Goal: Task Accomplishment & Management: Manage account settings

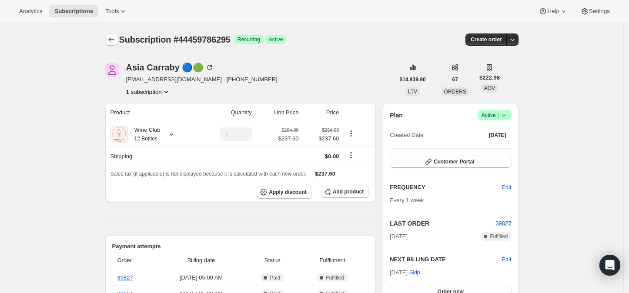
click at [113, 39] on icon "Subscriptions" at bounding box center [111, 39] width 9 height 9
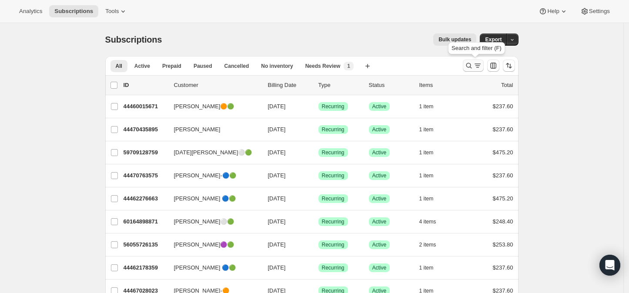
click at [470, 68] on icon "Search and filter results" at bounding box center [468, 65] width 9 height 9
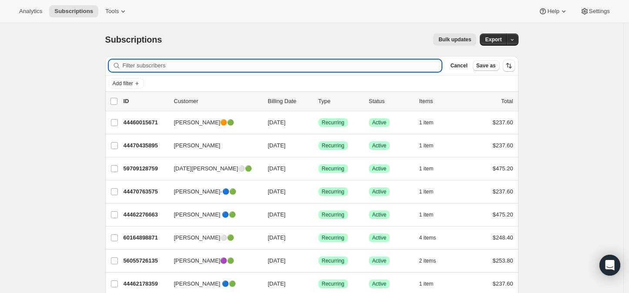
click at [146, 63] on input "Filter subscribers" at bounding box center [282, 66] width 319 height 12
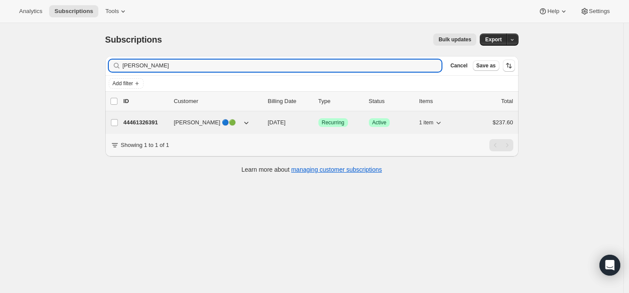
type input "Amanda Wagner"
click at [139, 118] on p "44461326391" at bounding box center [144, 122] width 43 height 9
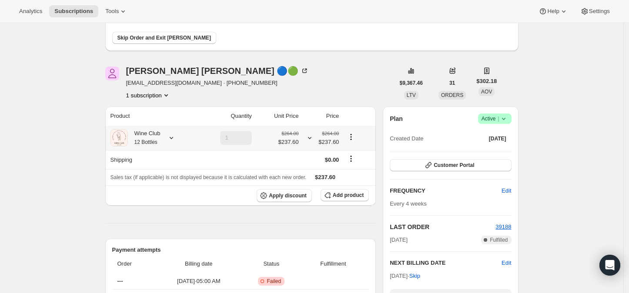
scroll to position [97, 0]
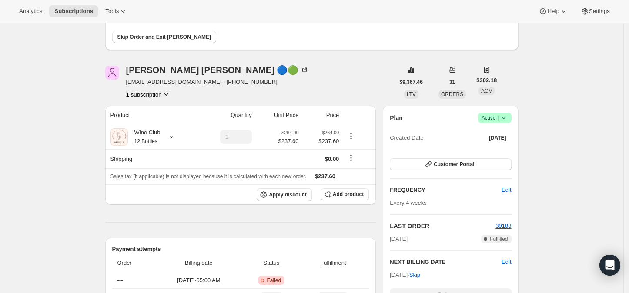
click at [508, 117] on icon at bounding box center [503, 117] width 9 height 9
click at [493, 134] on span "Pause subscription" at bounding box center [497, 134] width 48 height 7
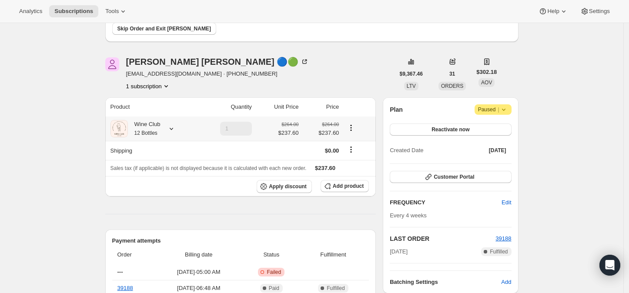
scroll to position [193, 0]
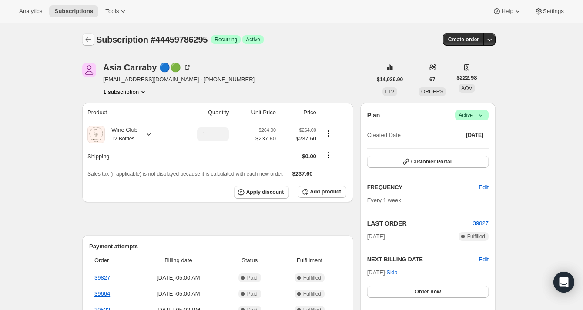
click at [86, 39] on icon "Subscriptions" at bounding box center [88, 39] width 9 height 9
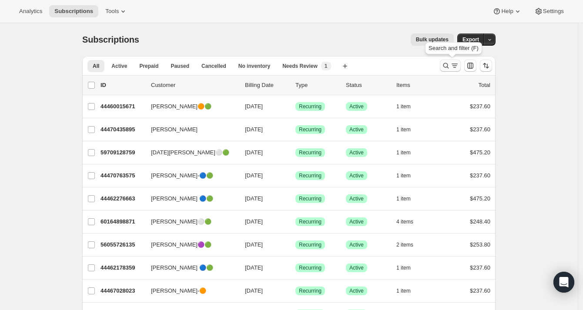
click at [445, 63] on icon "Search and filter results" at bounding box center [445, 65] width 9 height 9
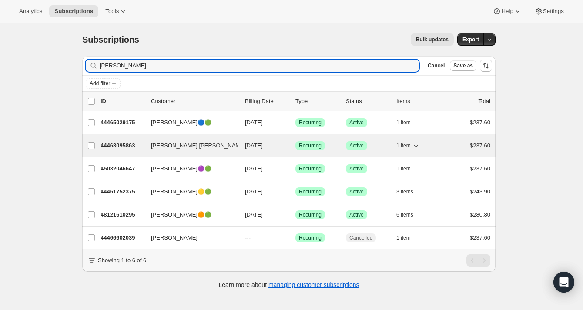
type input "[PERSON_NAME]"
click at [120, 144] on p "44463095863" at bounding box center [121, 145] width 43 height 9
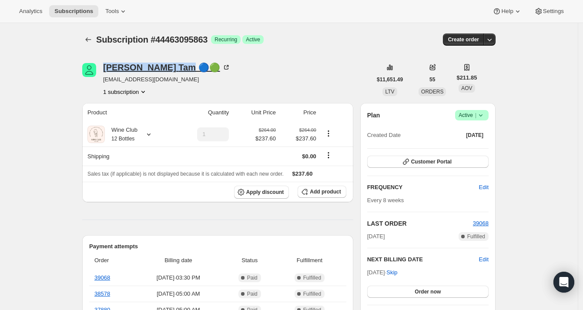
drag, startPoint x: 103, startPoint y: 66, endPoint x: 163, endPoint y: 73, distance: 59.5
click at [163, 73] on div "[PERSON_NAME] [PERSON_NAME] 🔵🟢 [EMAIL_ADDRESS][DOMAIN_NAME] 1 subscription" at bounding box center [226, 79] width 289 height 33
copy div "[PERSON_NAME] [PERSON_NAME]"
click at [320, 192] on span "Add product" at bounding box center [325, 191] width 31 height 7
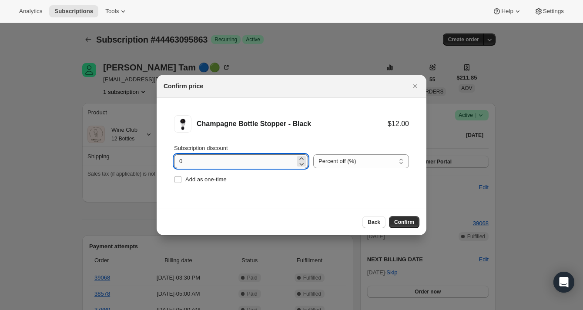
click at [199, 161] on input "0" at bounding box center [234, 161] width 121 height 14
type input "100"
click at [173, 179] on li "Champagne Bottle Stopper - Black $12.00 $0.00 Subscription discount 100 Percent…" at bounding box center [292, 150] width 270 height 105
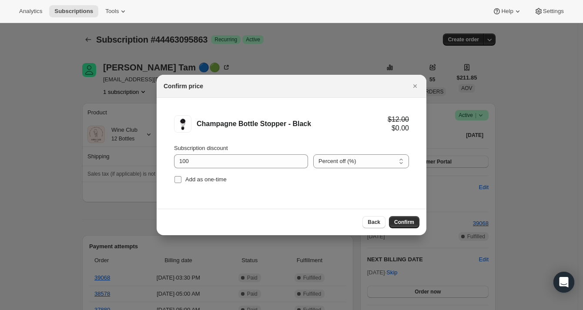
click at [177, 180] on input "Add as one-time" at bounding box center [177, 179] width 7 height 7
checkbox input "true"
click at [402, 219] on span "Confirm" at bounding box center [404, 222] width 20 height 7
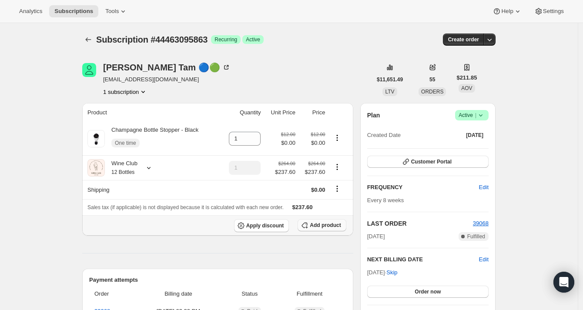
click at [322, 225] on span "Add product" at bounding box center [325, 225] width 31 height 7
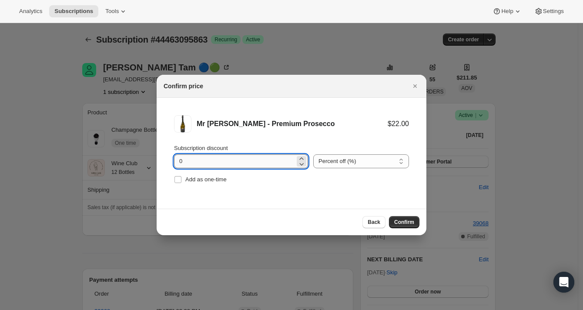
click at [213, 162] on input "0" at bounding box center [234, 161] width 121 height 14
type input "100"
click at [177, 180] on input "Add as one-time" at bounding box center [177, 179] width 7 height 7
checkbox input "true"
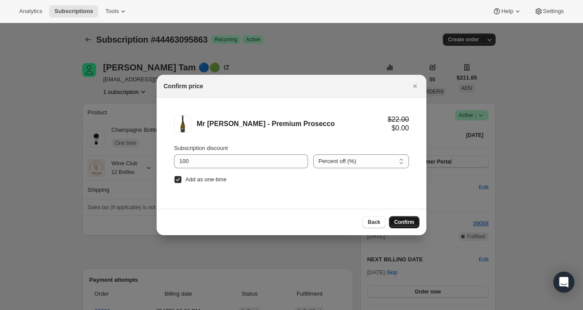
click at [393, 220] on button "Confirm" at bounding box center [404, 222] width 30 height 12
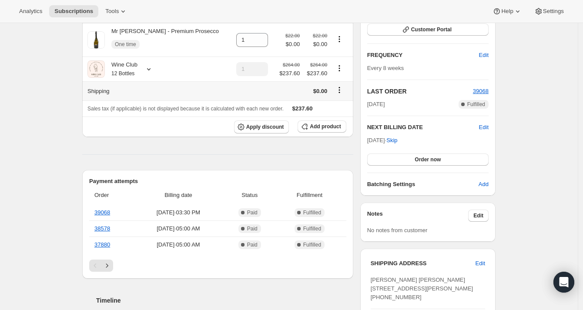
scroll to position [145, 0]
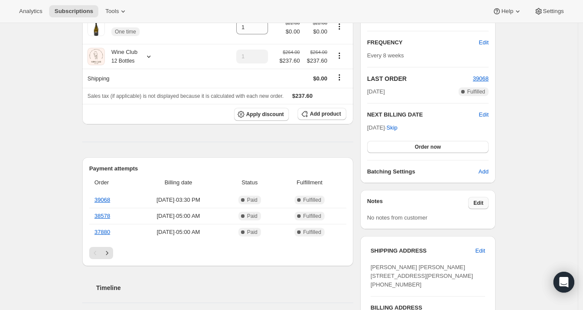
click at [486, 202] on button "Edit" at bounding box center [478, 203] width 20 height 12
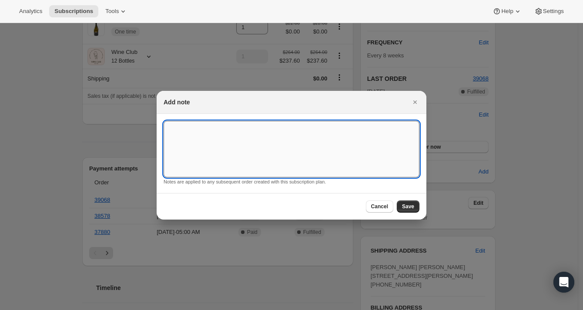
click at [206, 122] on textarea ":r130:" at bounding box center [291, 149] width 256 height 57
click at [179, 130] on textarea ":r130:" at bounding box center [291, 149] width 256 height 57
paste textarea "I opened a bottle of Mr. Tonight & it didn’t taste right so I opened another on…"
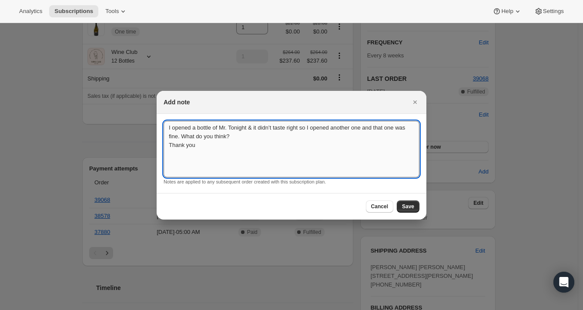
drag, startPoint x: 181, startPoint y: 137, endPoint x: 197, endPoint y: 144, distance: 17.5
click at [197, 144] on textarea "I opened a bottle of Mr. Tonight & it didn’t taste right so I opened another on…" at bounding box center [291, 149] width 256 height 57
type textarea "I opened a bottle of Mr. Tonight & it didn’t taste right so I opened another on…"
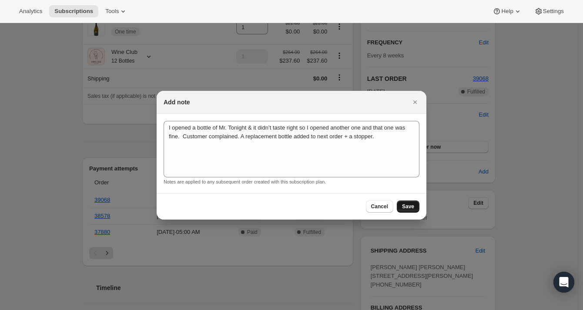
click at [411, 201] on button "Save" at bounding box center [408, 206] width 23 height 12
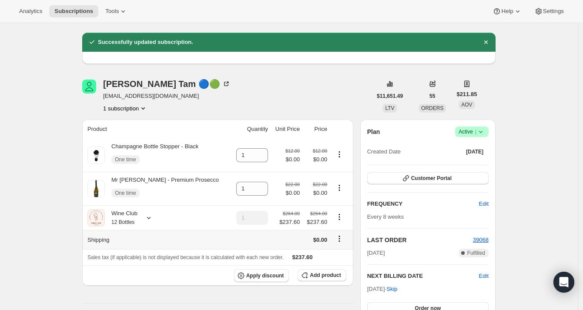
scroll to position [0, 0]
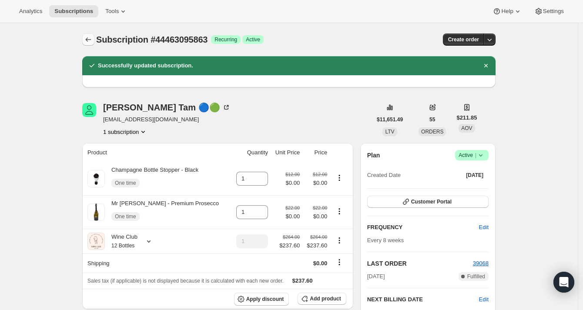
click at [90, 38] on icon "Subscriptions" at bounding box center [88, 39] width 9 height 9
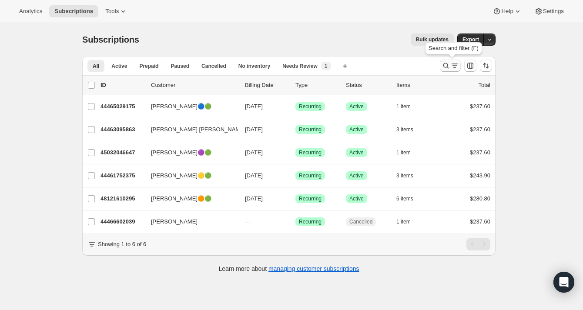
click at [448, 66] on icon "Search and filter results" at bounding box center [445, 65] width 9 height 9
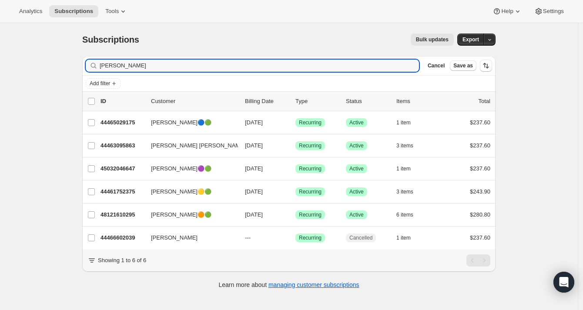
drag, startPoint x: 130, startPoint y: 63, endPoint x: 98, endPoint y: 70, distance: 32.8
click at [99, 69] on div "[PERSON_NAME]" at bounding box center [252, 66] width 333 height 12
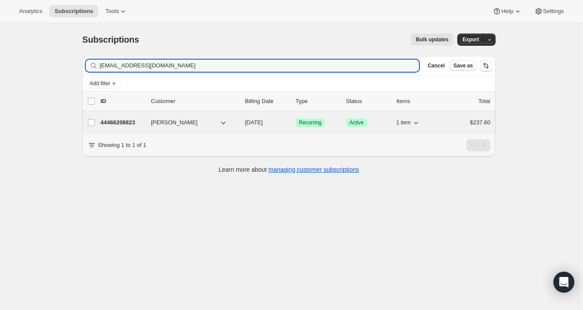
type input "[EMAIL_ADDRESS][DOMAIN_NAME]"
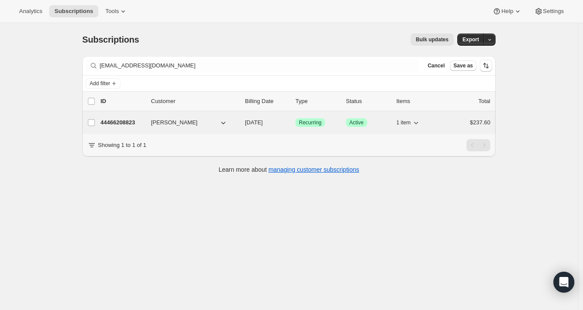
click at [112, 121] on p "44466208823" at bounding box center [121, 122] width 43 height 9
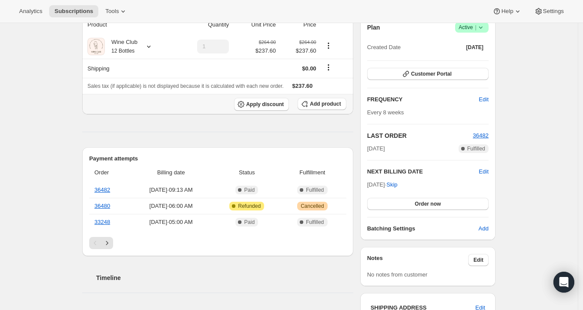
scroll to position [97, 0]
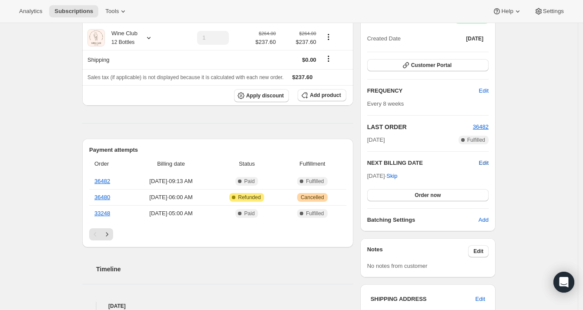
click at [485, 161] on span "Edit" at bounding box center [484, 163] width 10 height 9
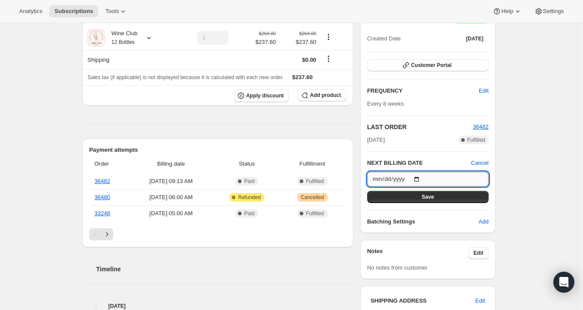
click at [420, 176] on input "[DATE]" at bounding box center [427, 179] width 121 height 15
type input "[DATE]"
click at [433, 198] on span "Save" at bounding box center [427, 196] width 12 height 7
